Goal: Information Seeking & Learning: Learn about a topic

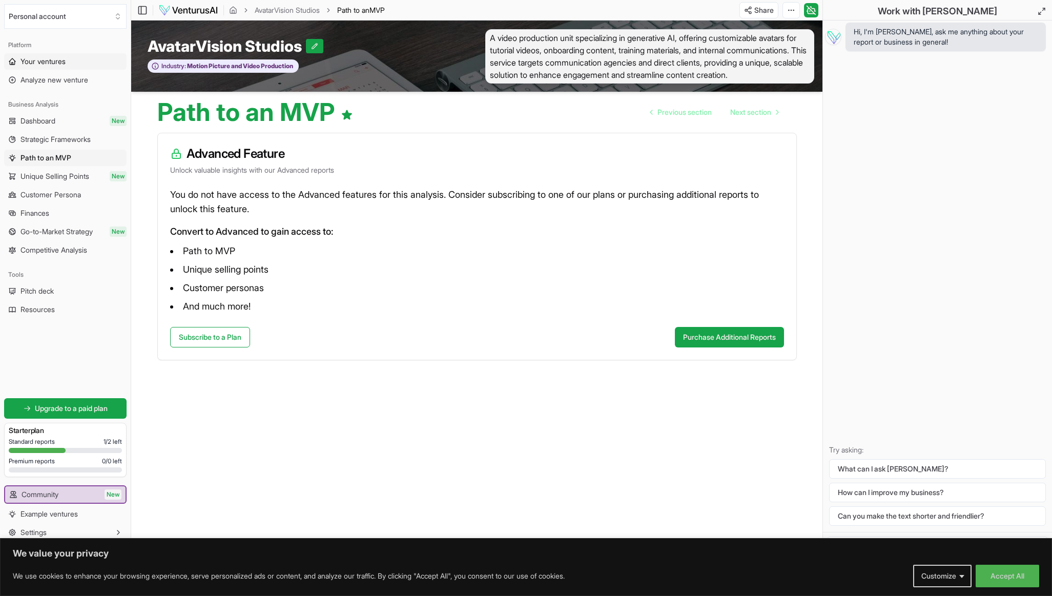
click at [49, 61] on span "Your ventures" at bounding box center [42, 61] width 45 height 10
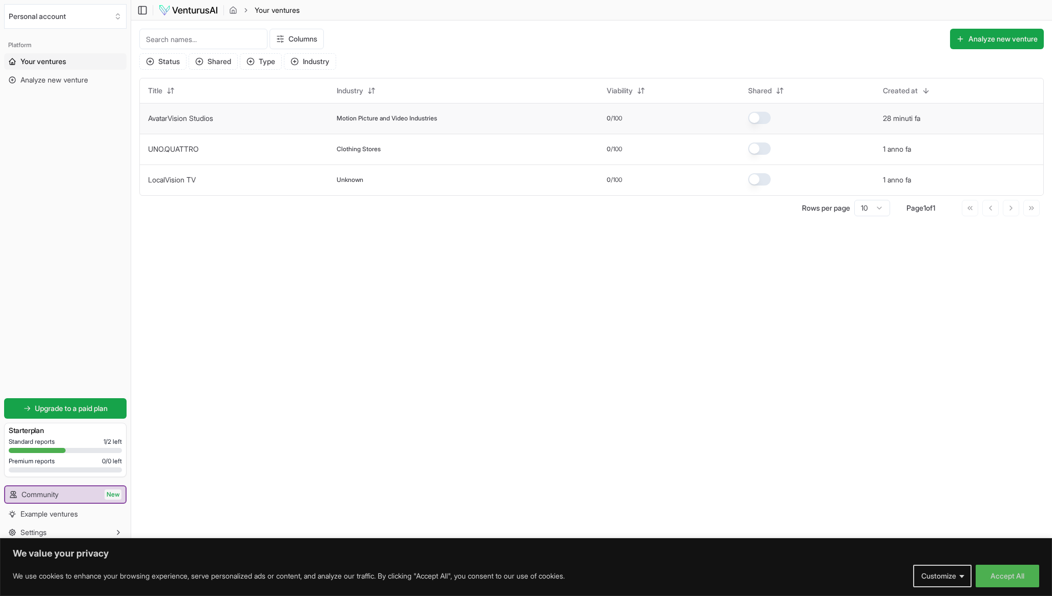
click at [177, 117] on link "AvatarVision Studios" at bounding box center [180, 118] width 65 height 9
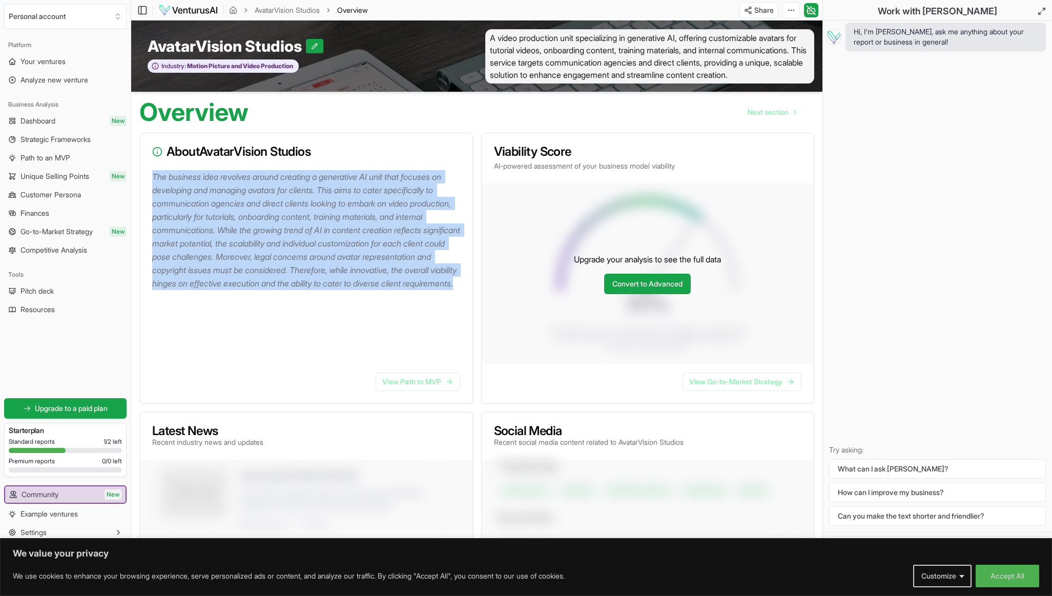
drag, startPoint x: 153, startPoint y: 188, endPoint x: 296, endPoint y: 308, distance: 187.3
click at [296, 290] on p "The business idea revolves around creating a generative AI unit that focuses on…" at bounding box center [308, 230] width 312 height 120
copy p "The business idea revolves around creating a generative AI unit that focuses on…"
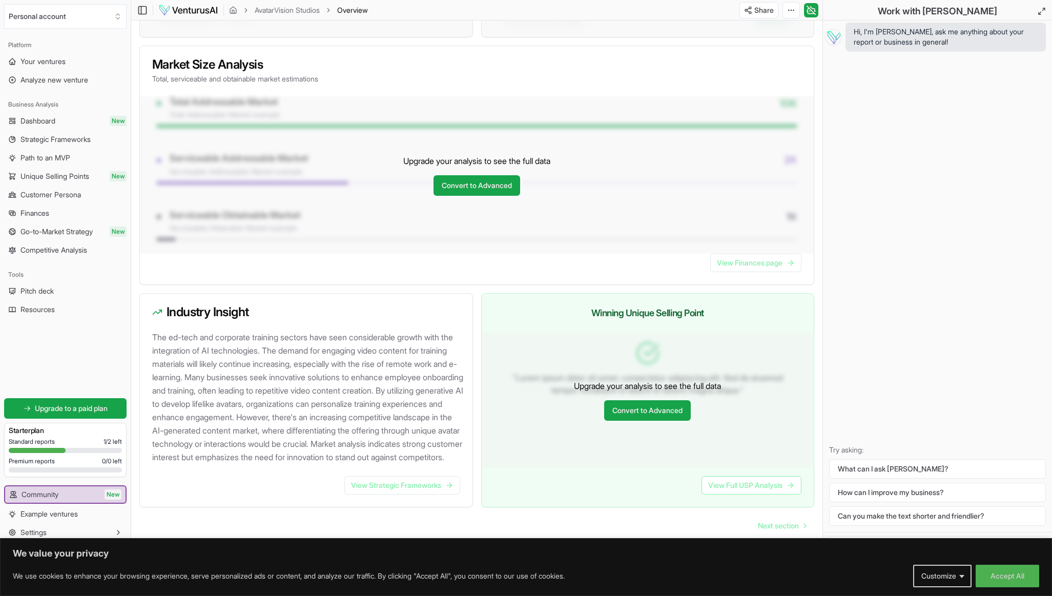
scroll to position [768, 0]
click at [162, 331] on p "The ed-tech and corporate training sectors have seen considerable growth with t…" at bounding box center [308, 397] width 312 height 133
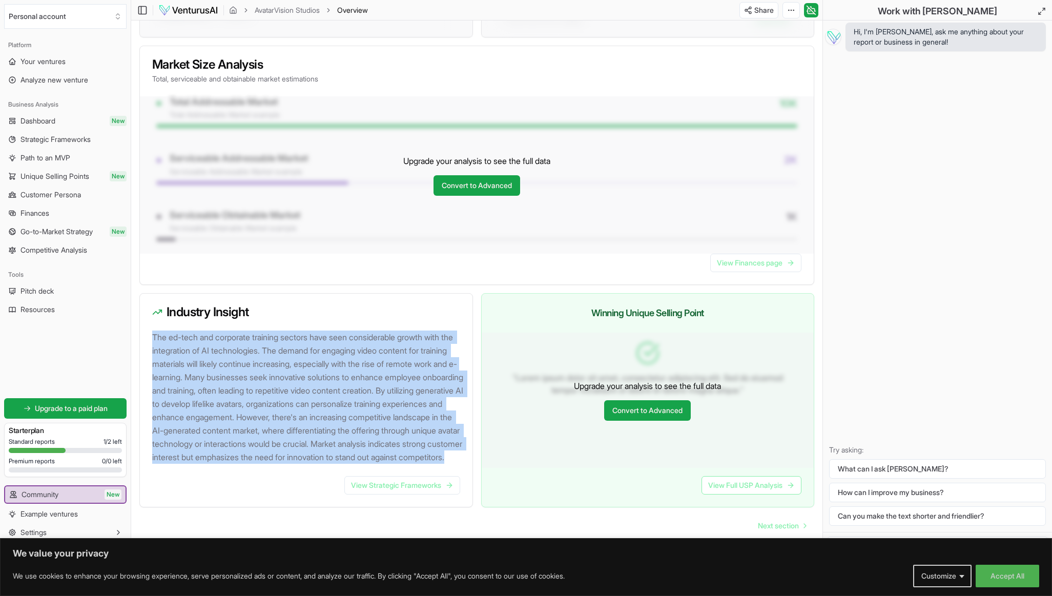
drag, startPoint x: 153, startPoint y: 322, endPoint x: 432, endPoint y: 461, distance: 312.1
click at [432, 461] on p "The ed-tech and corporate training sectors have seen considerable growth with t…" at bounding box center [308, 397] width 312 height 133
copy p "The ed-tech and corporate training sectors have seen considerable growth with t…"
click at [427, 483] on link "View Strategic Frameworks" at bounding box center [402, 485] width 116 height 18
